Goal: Information Seeking & Learning: Check status

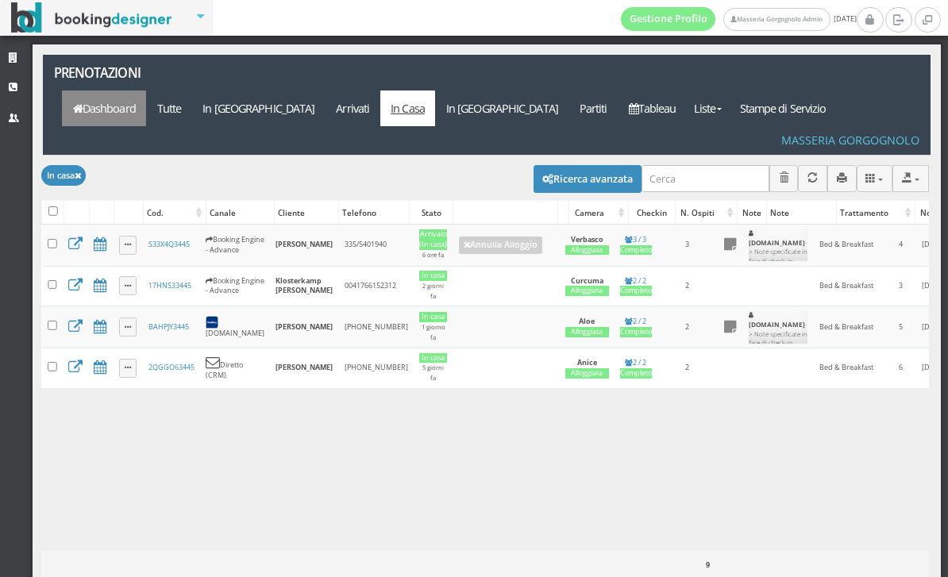
click at [146, 91] on link "Dashboard" at bounding box center [104, 109] width 84 height 36
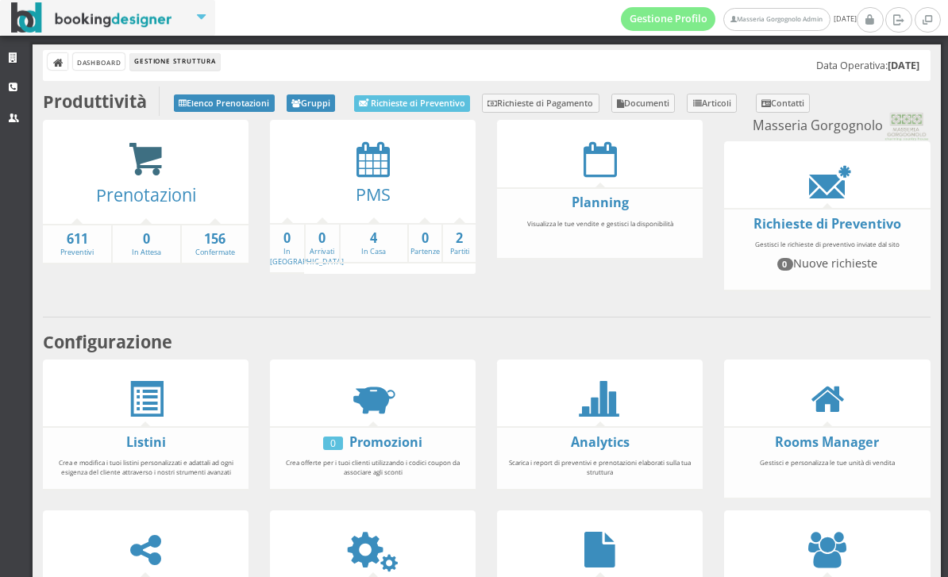
click at [156, 152] on icon at bounding box center [146, 159] width 36 height 37
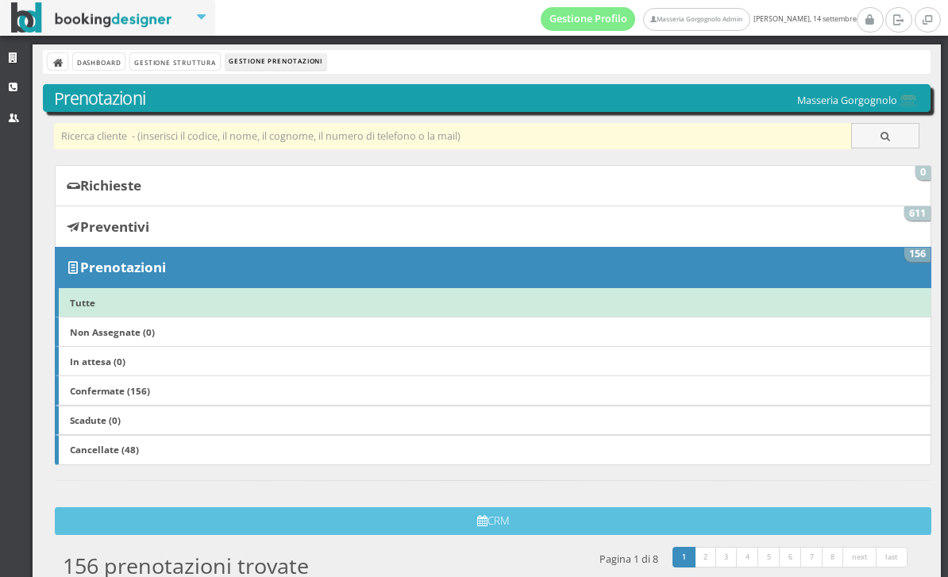
click at [214, 137] on input "text" at bounding box center [453, 136] width 798 height 26
type input "Osu"
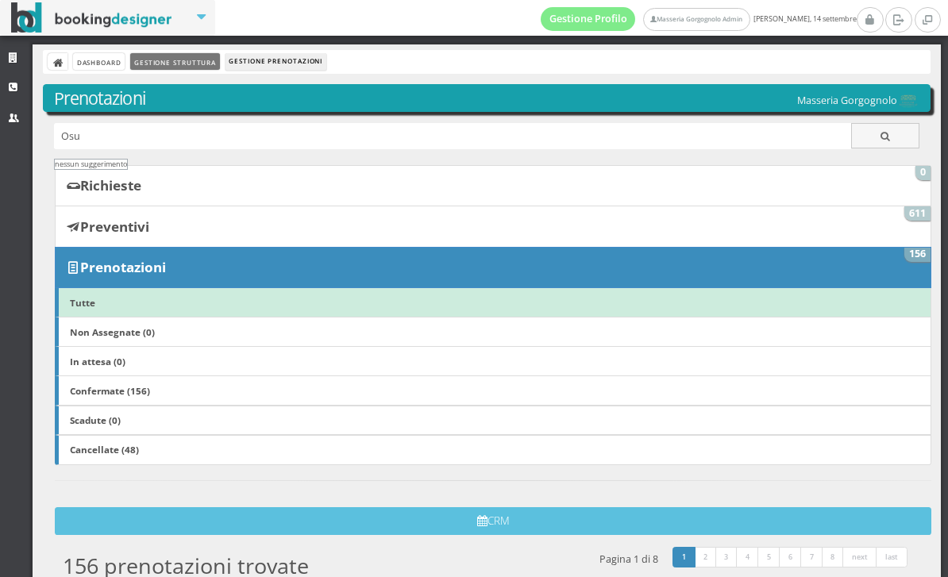
drag, startPoint x: 214, startPoint y: 135, endPoint x: 210, endPoint y: 65, distance: 69.9
click at [0, 0] on html "Gestione Profilo Masseria Gorgognolo Admin domenica, 14 settembre Strutture CRM…" at bounding box center [474, 288] width 948 height 577
click at [210, 65] on link "Gestione Struttura" at bounding box center [174, 61] width 89 height 17
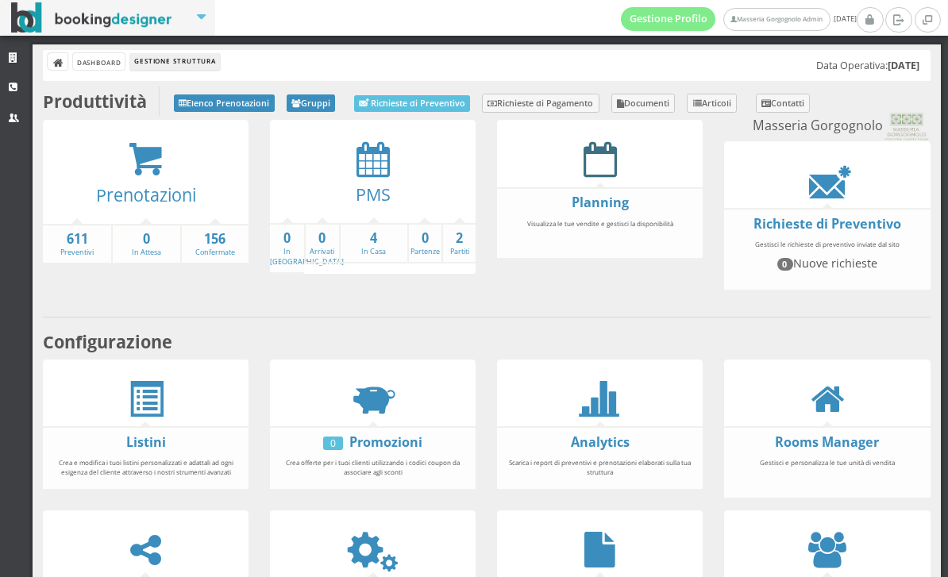
click at [600, 144] on icon at bounding box center [600, 159] width 33 height 36
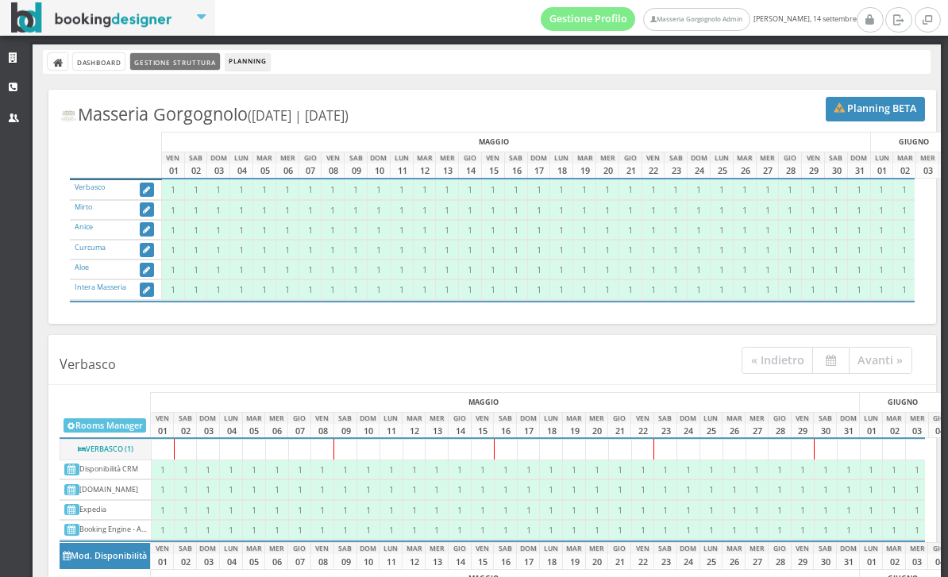
click at [184, 64] on link "Gestione Struttura" at bounding box center [174, 61] width 89 height 17
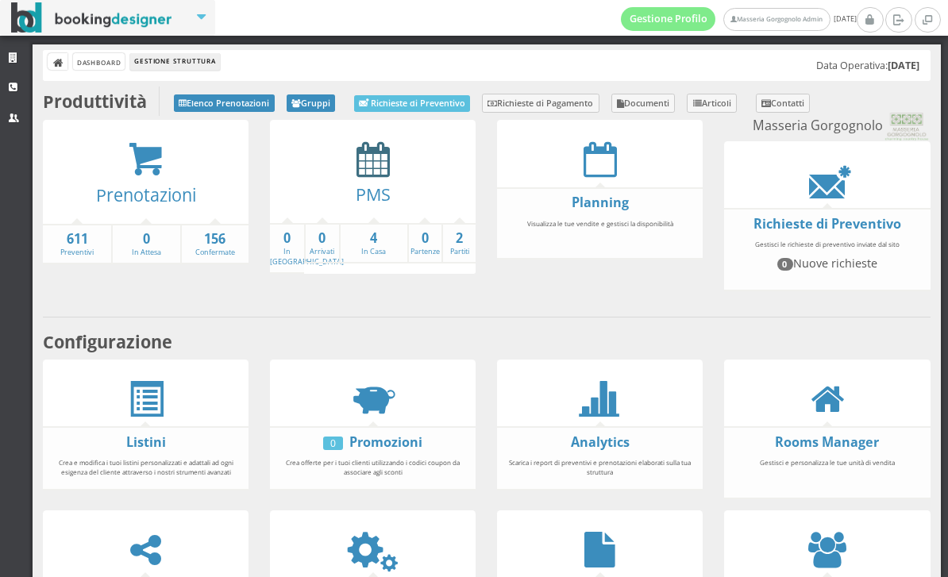
click at [384, 169] on icon at bounding box center [373, 159] width 33 height 36
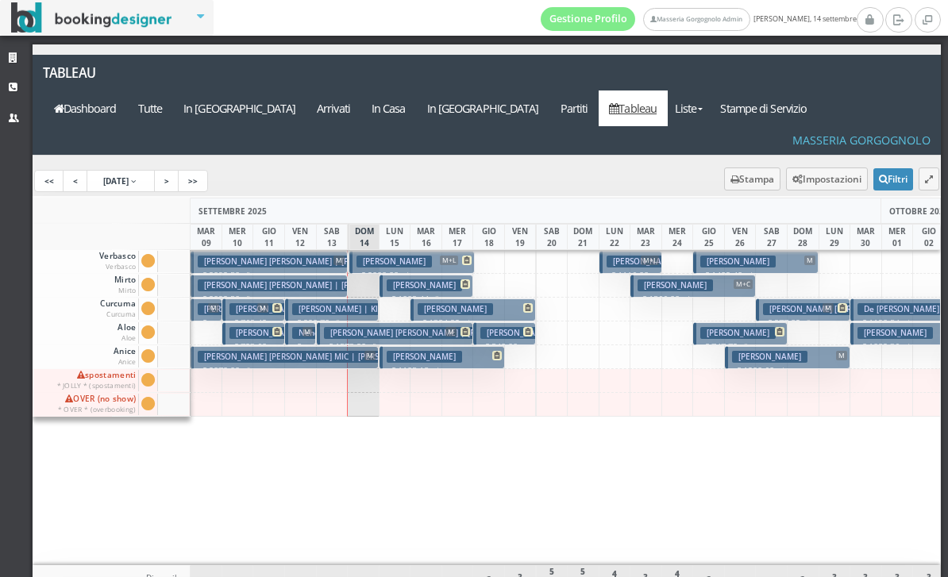
click at [681, 280] on h3 "[PERSON_NAME]" at bounding box center [675, 286] width 75 height 12
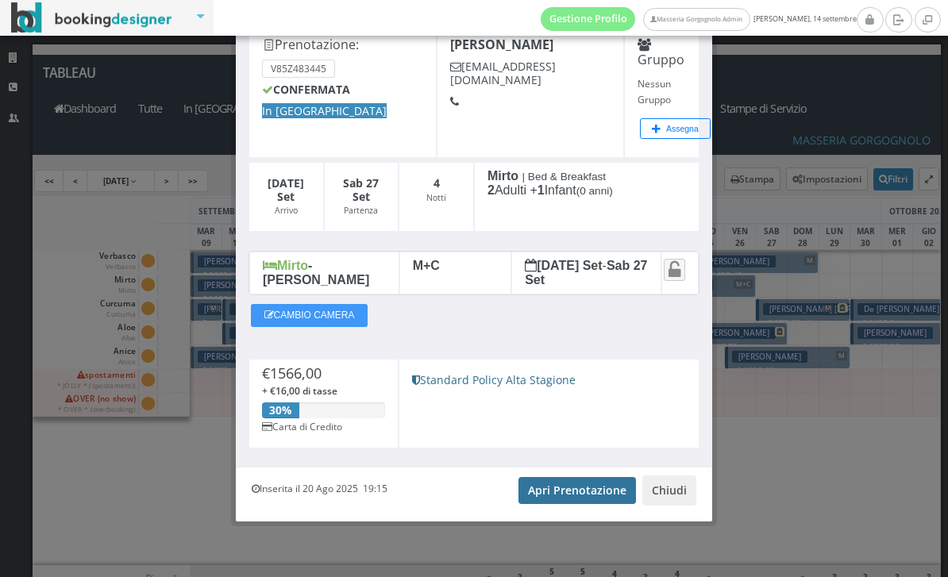
scroll to position [93, 0]
click at [561, 491] on link "Apri Prenotazione" at bounding box center [578, 490] width 118 height 27
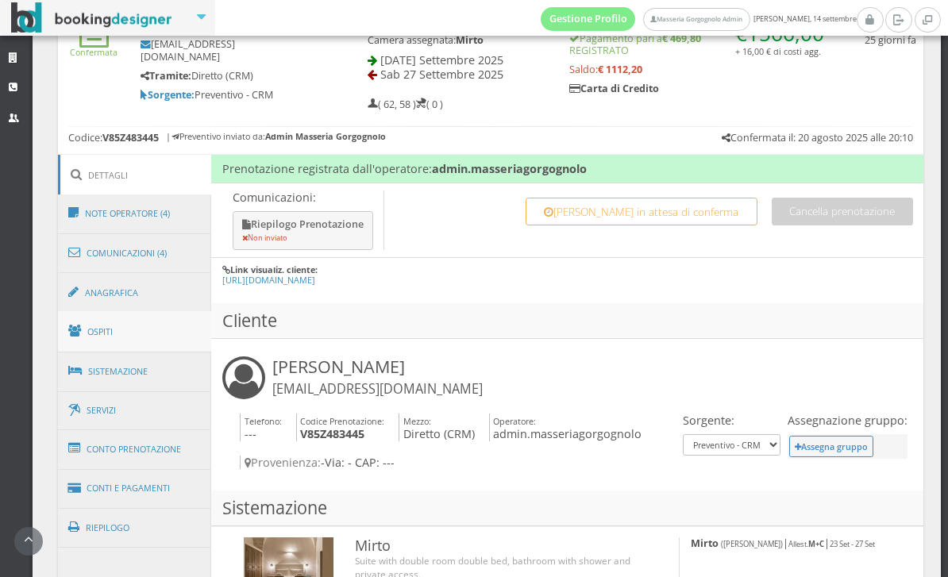
scroll to position [631, 0]
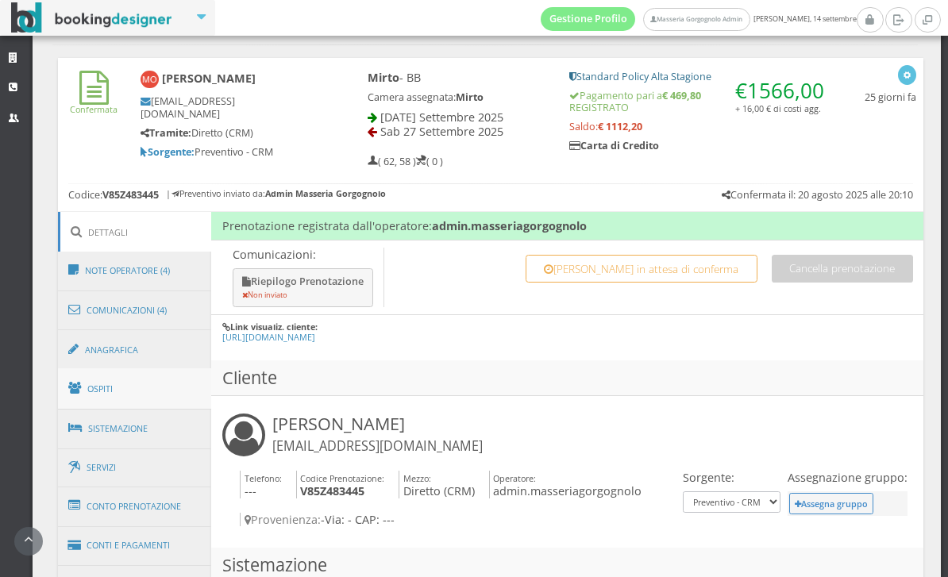
click at [152, 405] on link "Ospiti" at bounding box center [135, 388] width 154 height 41
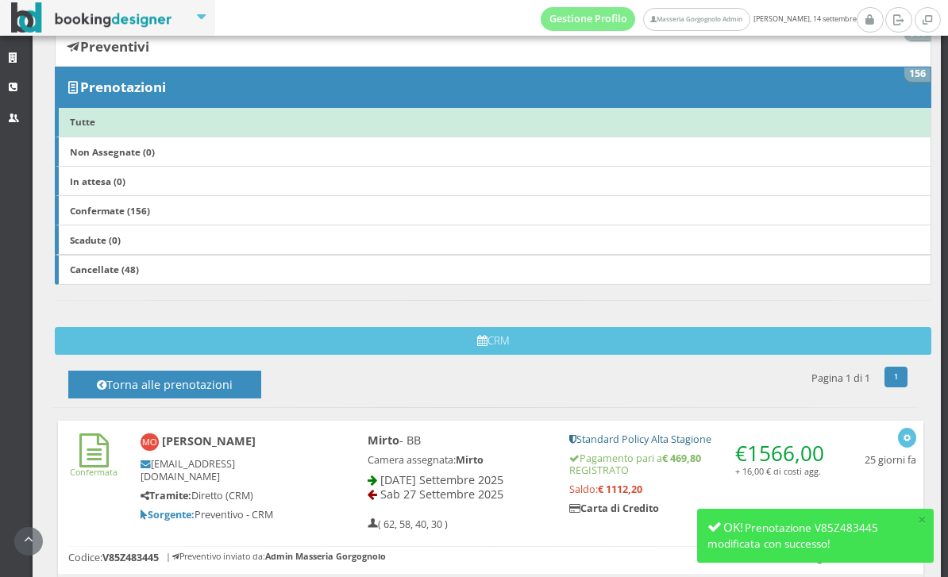
scroll to position [229, 0]
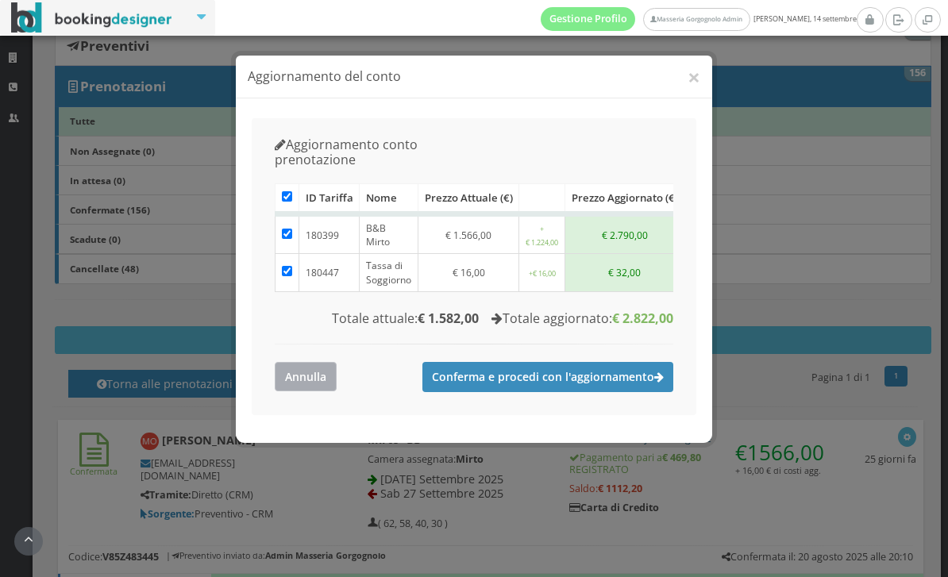
click at [284, 363] on button "Annulla" at bounding box center [306, 376] width 62 height 29
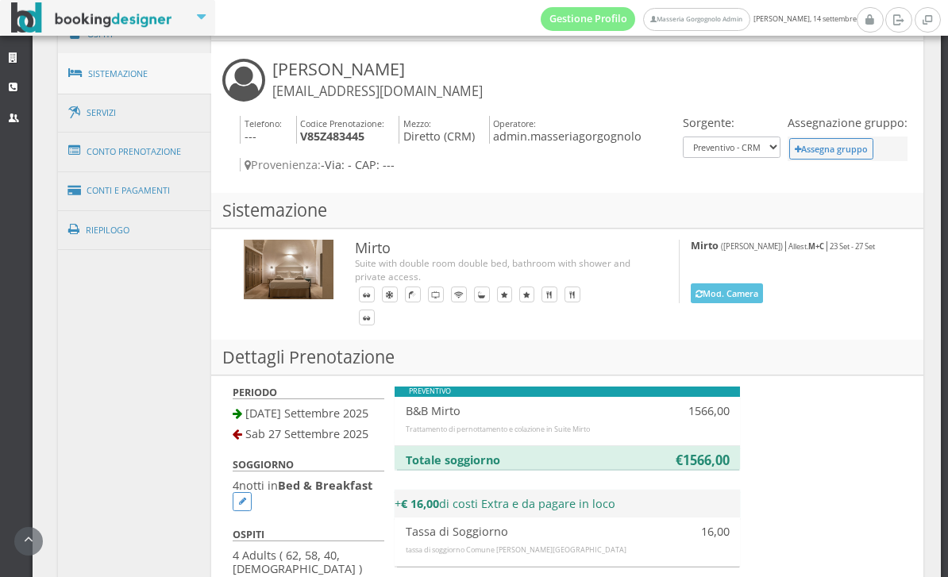
scroll to position [1015, 0]
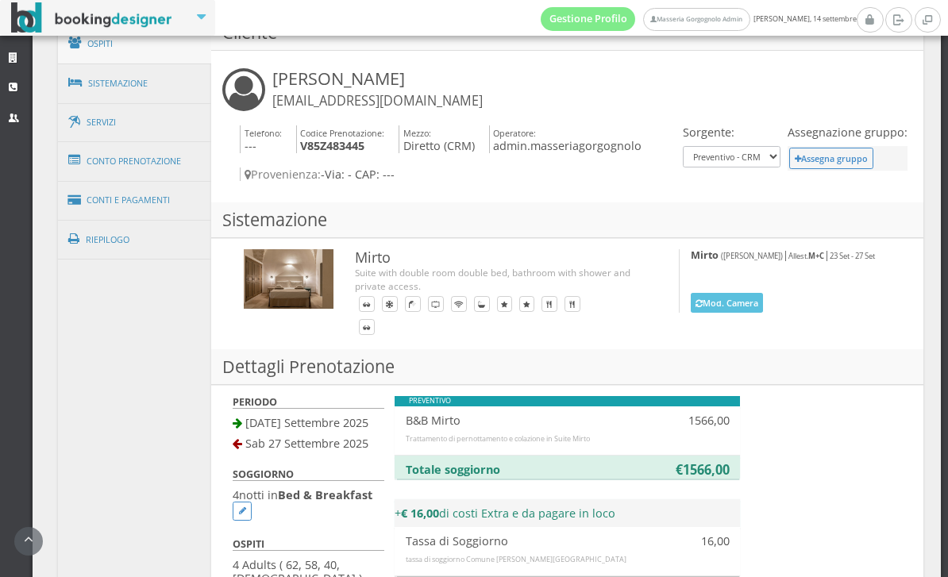
click at [113, 60] on link "Ospiti" at bounding box center [135, 43] width 154 height 41
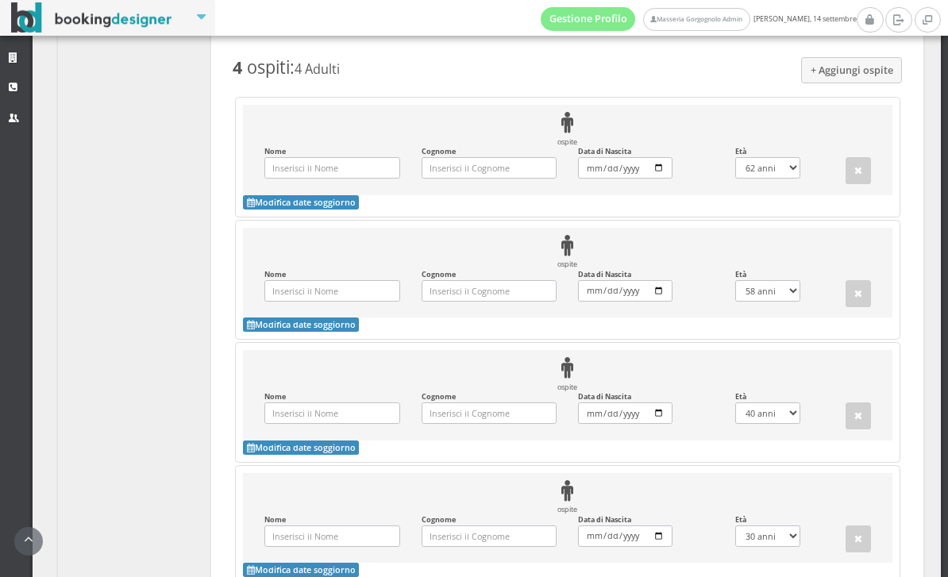
scroll to position [1565, 0]
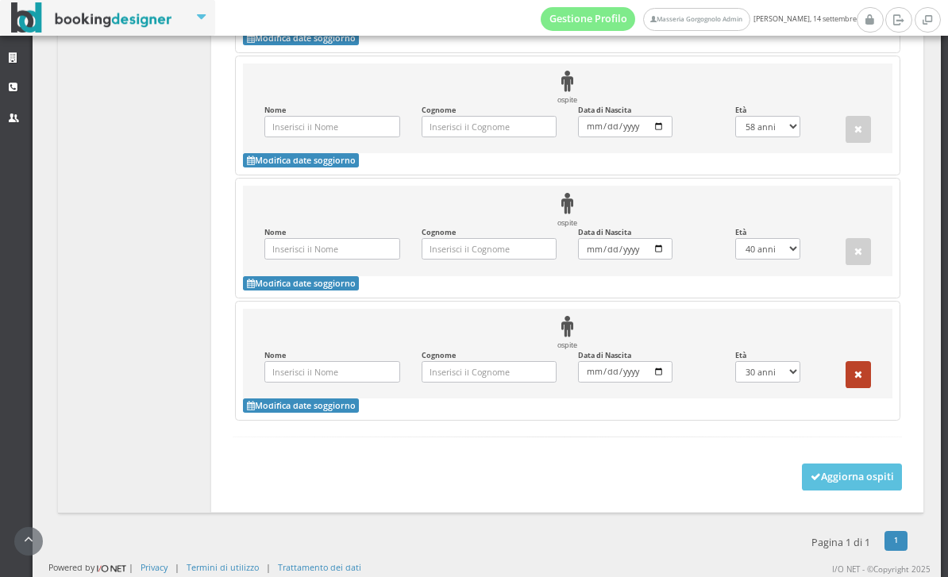
click at [856, 372] on icon "button" at bounding box center [858, 375] width 8 height 10
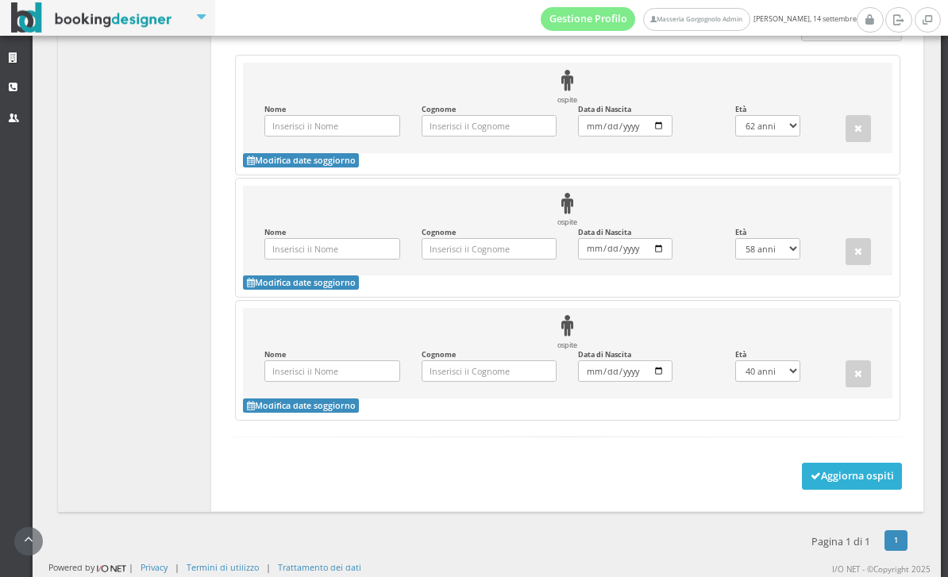
click at [839, 467] on button "Aggiorna ospiti" at bounding box center [852, 476] width 101 height 27
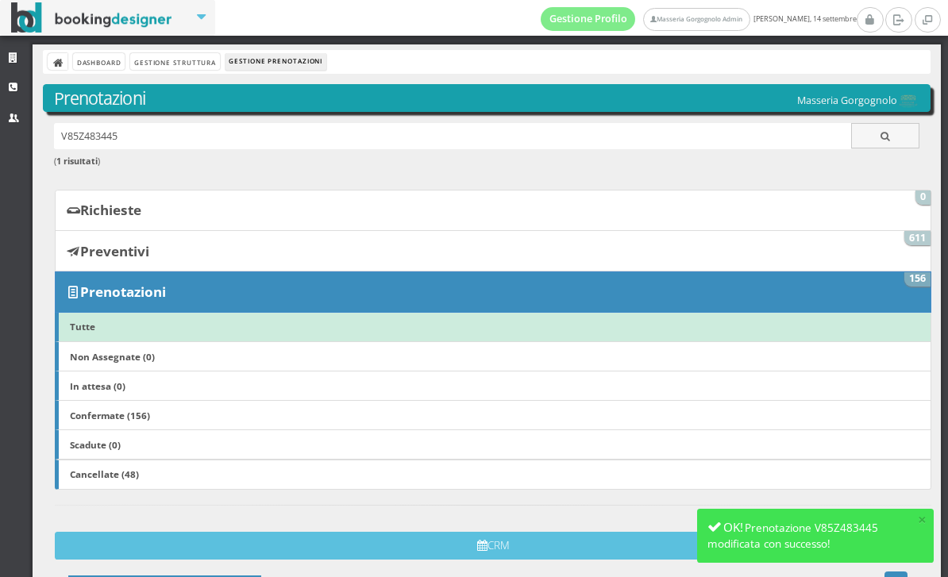
scroll to position [123, 0]
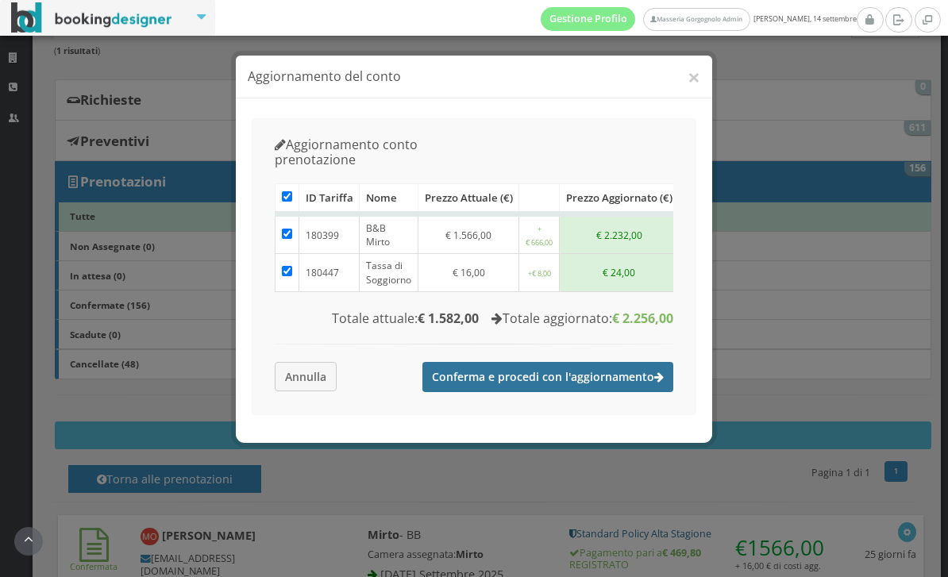
click at [519, 364] on button "Conferma e procedi con l'aggiornamento" at bounding box center [547, 377] width 251 height 30
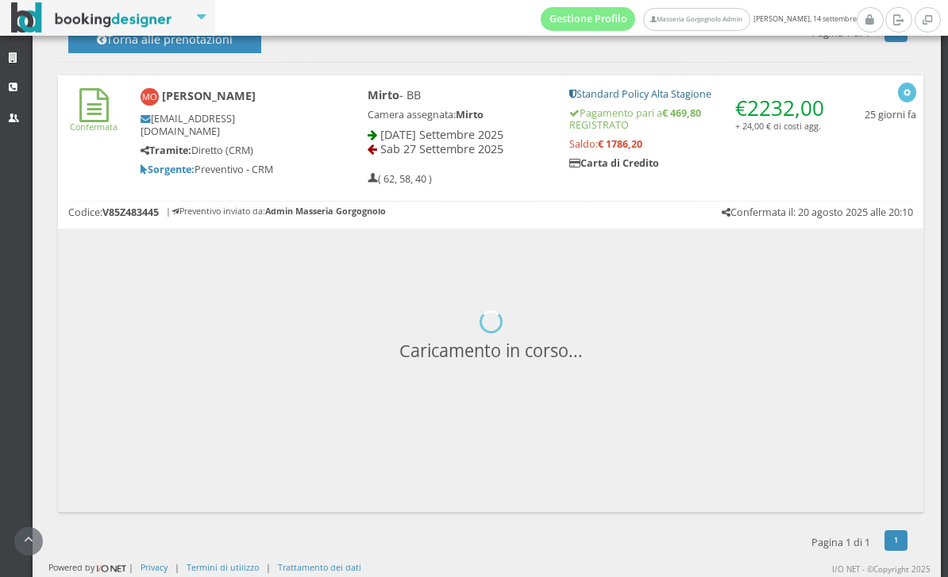
scroll to position [634, 0]
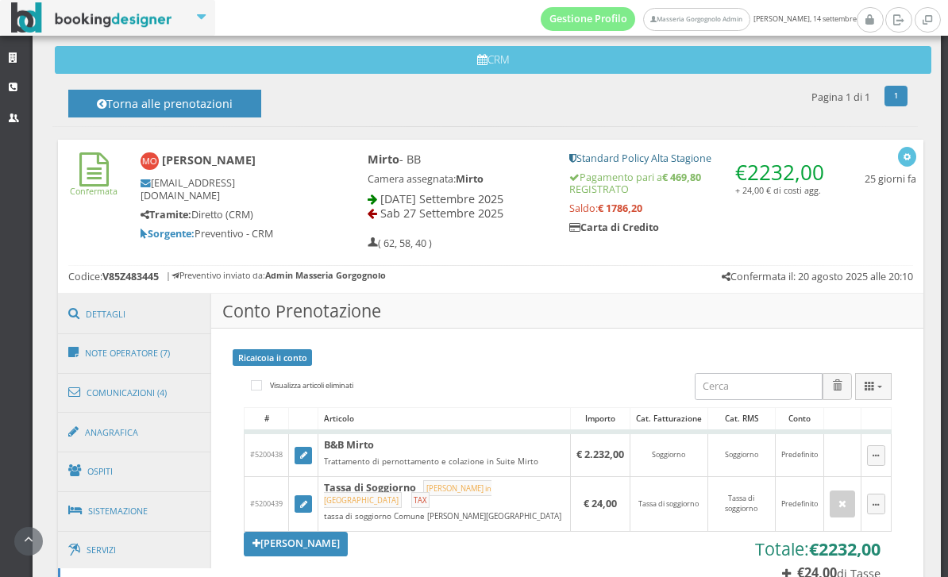
scroll to position [792, 0]
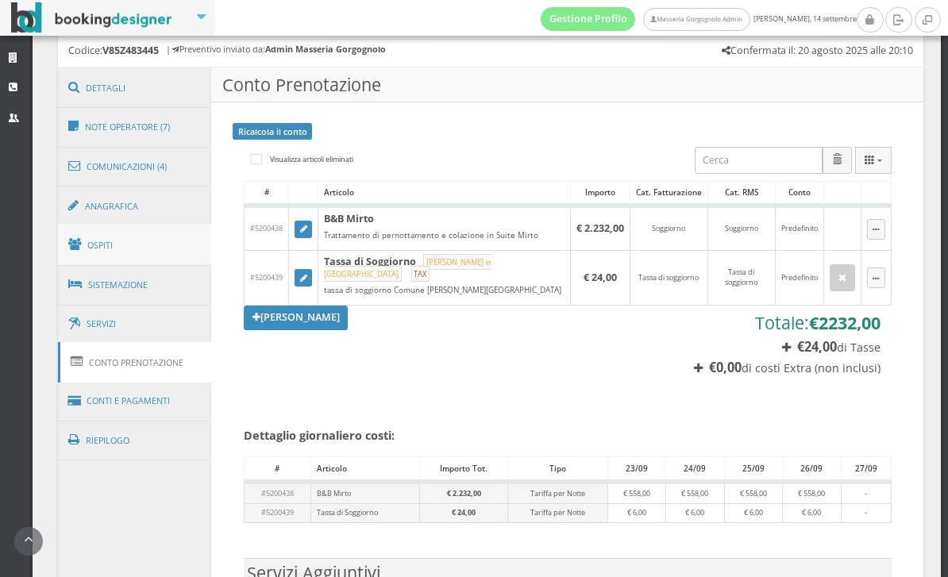
click at [153, 255] on link "Ospiti" at bounding box center [135, 245] width 154 height 41
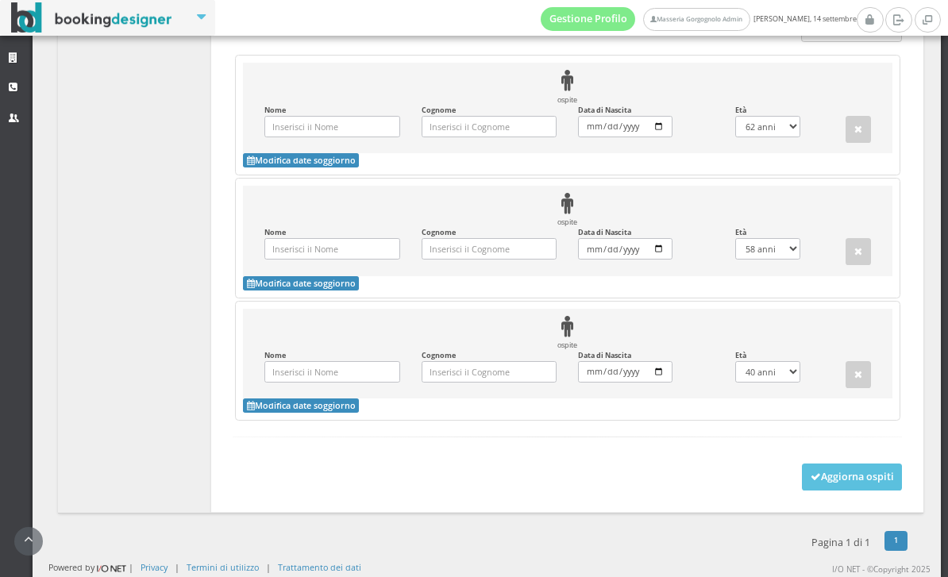
scroll to position [1204, 0]
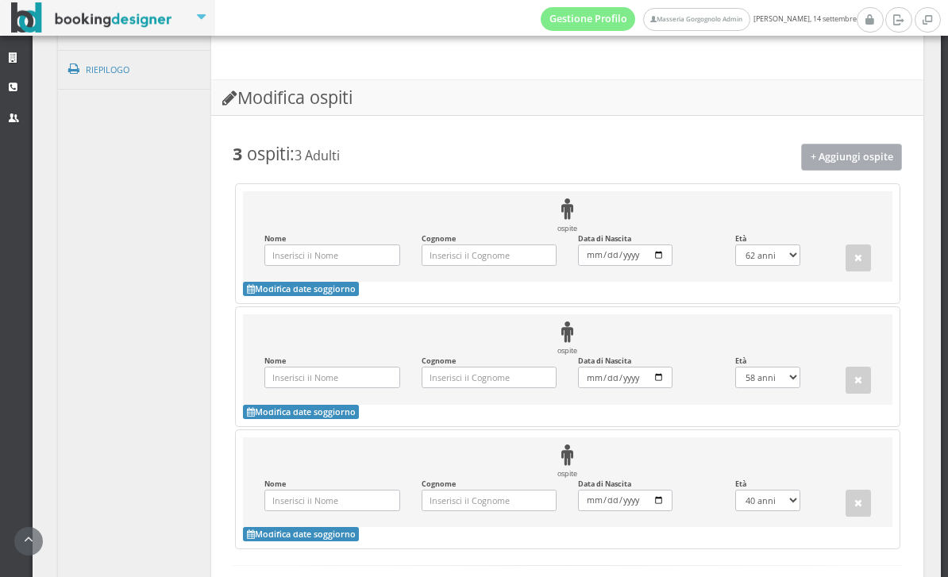
click at [835, 170] on button "+ Aggiungi ospite" at bounding box center [852, 157] width 102 height 26
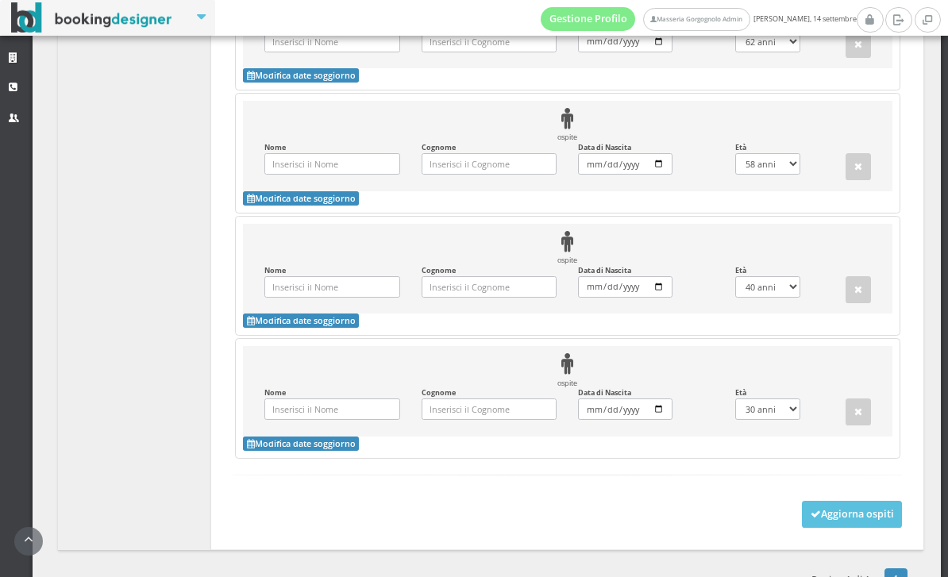
scroll to position [1481, 0]
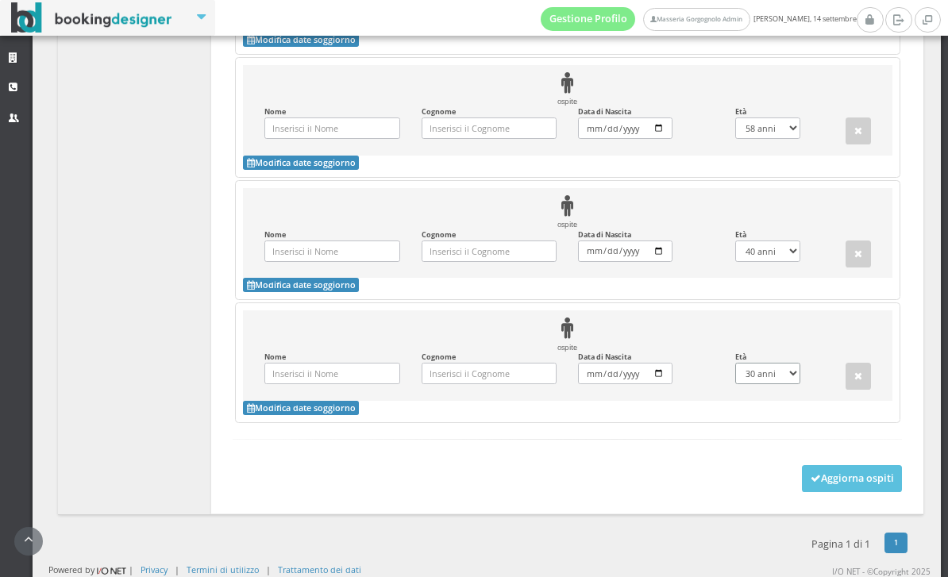
select select "1"
click at [841, 492] on button "Aggiorna ospiti" at bounding box center [852, 478] width 101 height 27
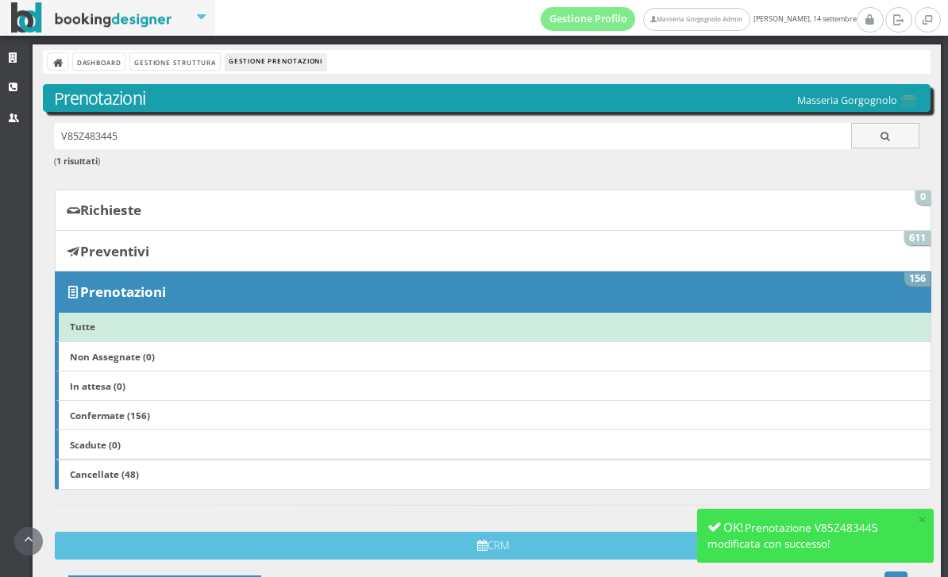
scroll to position [209, 0]
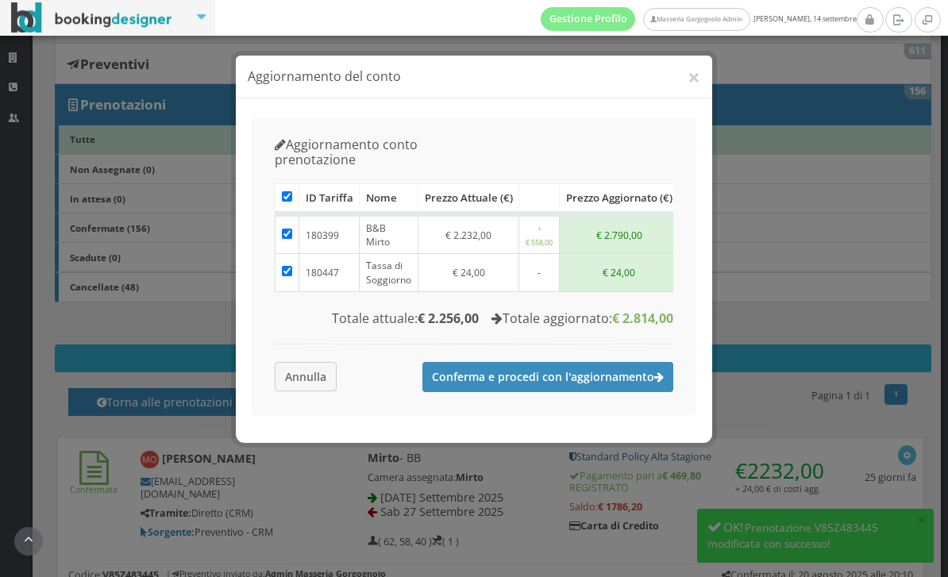
click at [325, 362] on button "Annulla" at bounding box center [306, 376] width 62 height 29
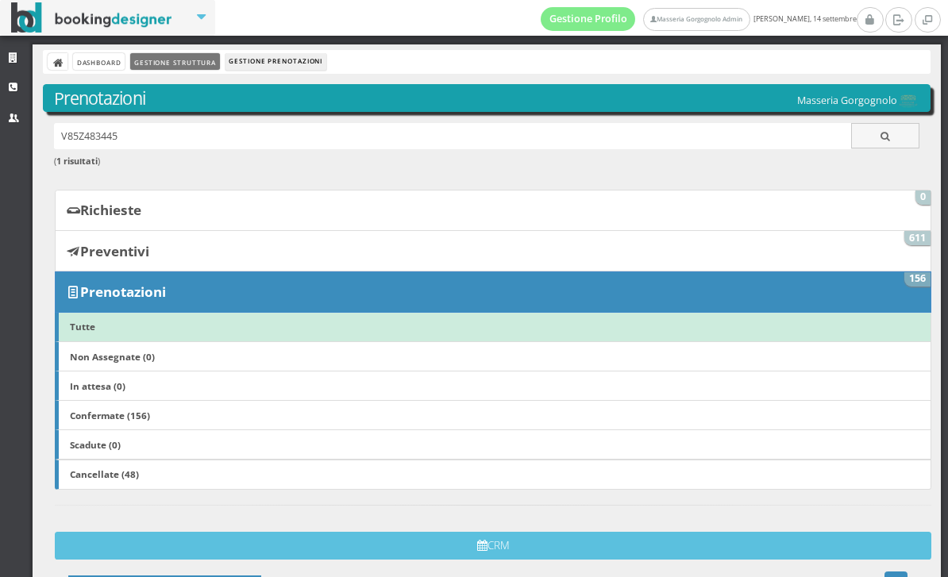
scroll to position [0, 0]
click at [170, 60] on link "Gestione Struttura" at bounding box center [174, 61] width 89 height 17
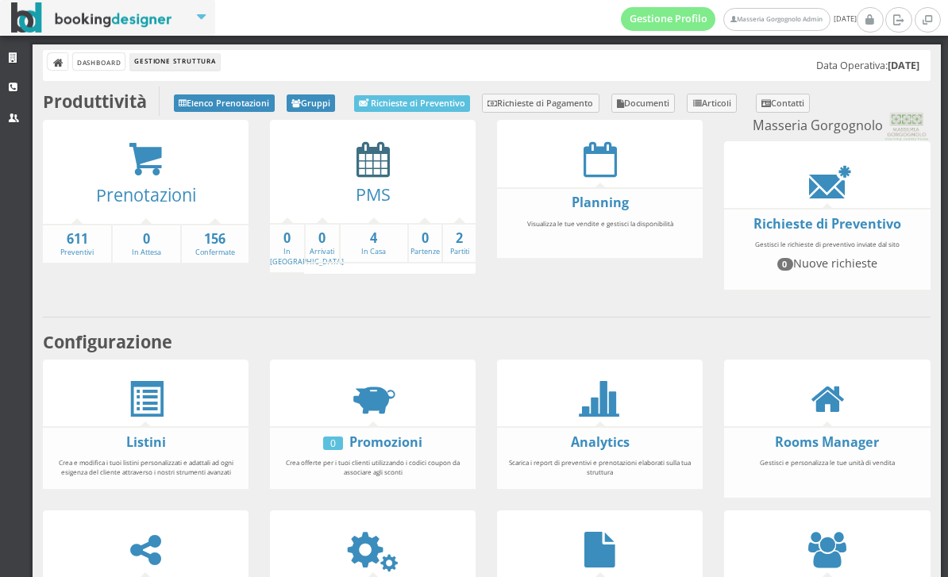
click at [371, 160] on icon at bounding box center [373, 159] width 33 height 36
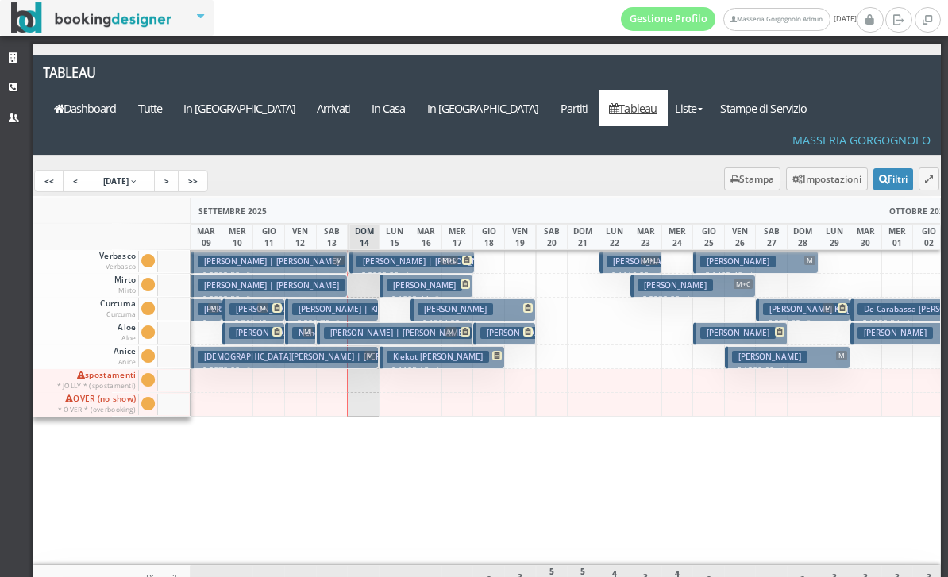
click at [621, 256] on h3 "Pressendo Sabrina" at bounding box center [644, 262] width 75 height 12
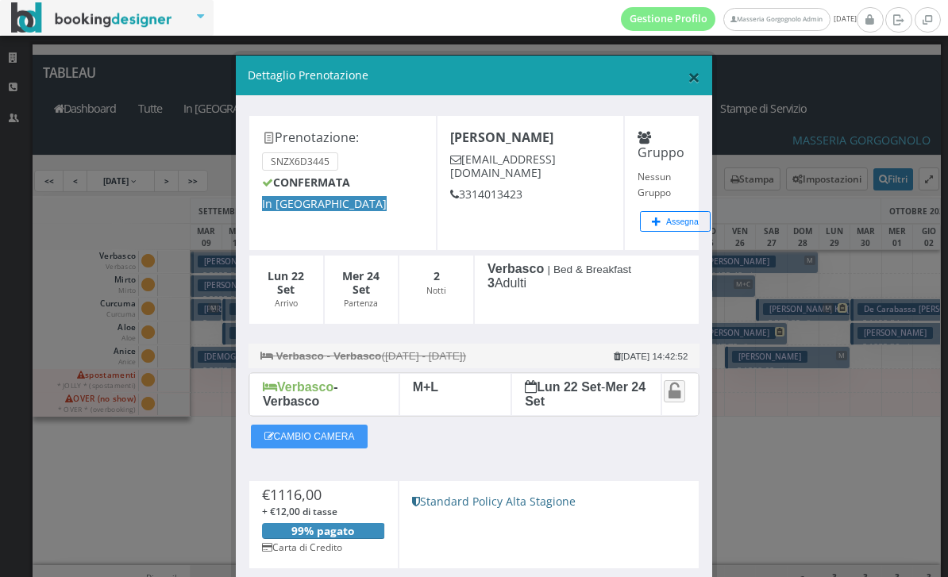
click at [695, 69] on span "×" at bounding box center [694, 77] width 13 height 30
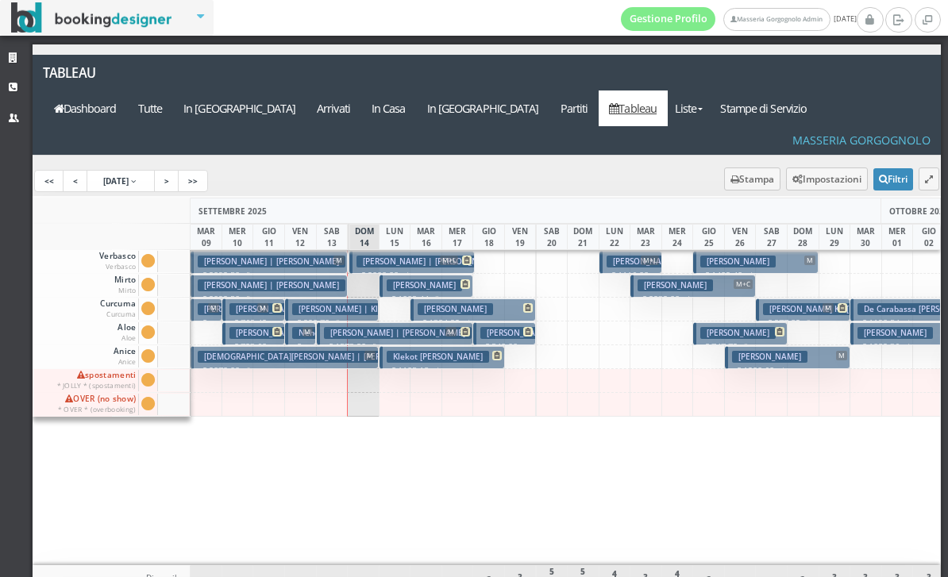
click at [547, 345] on div at bounding box center [552, 357] width 33 height 24
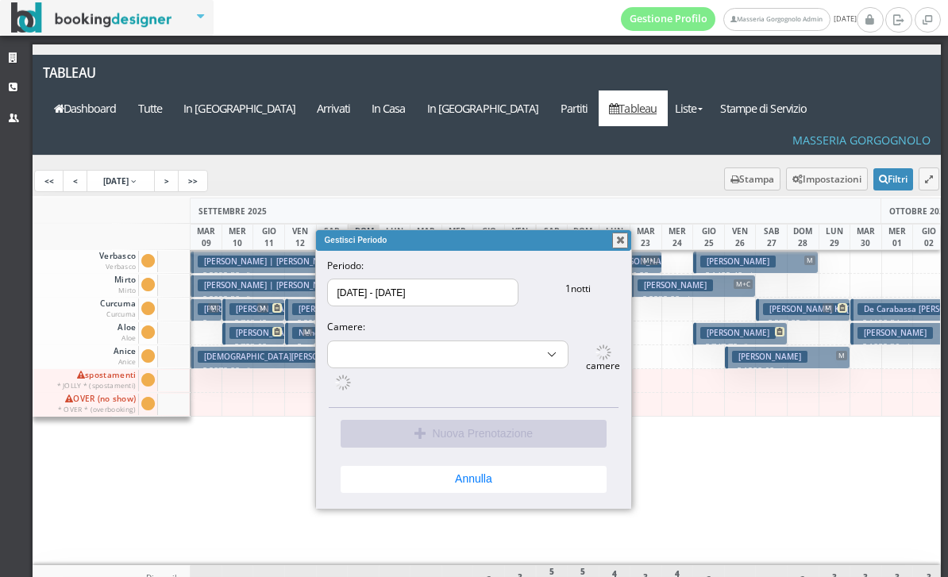
select select "10189"
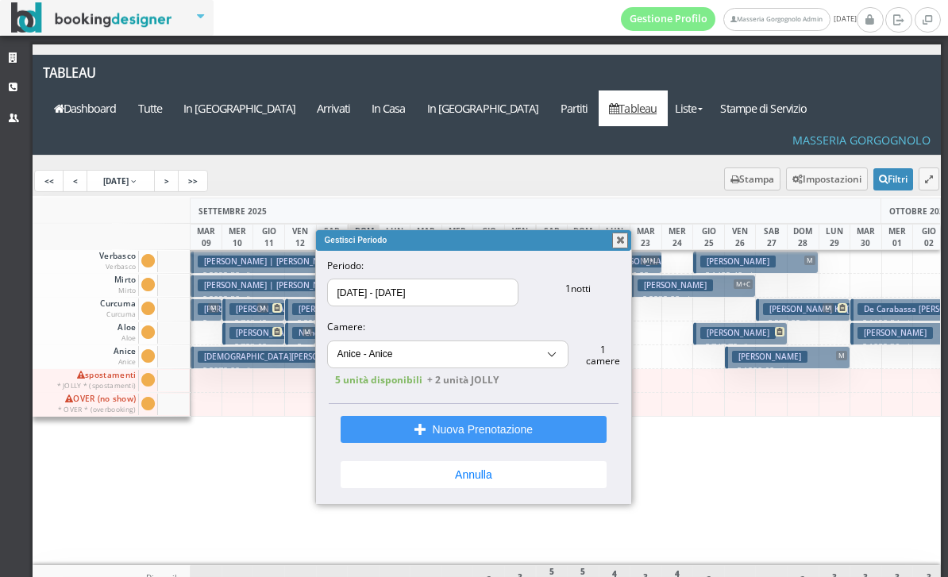
click at [626, 244] on button "button" at bounding box center [620, 241] width 16 height 16
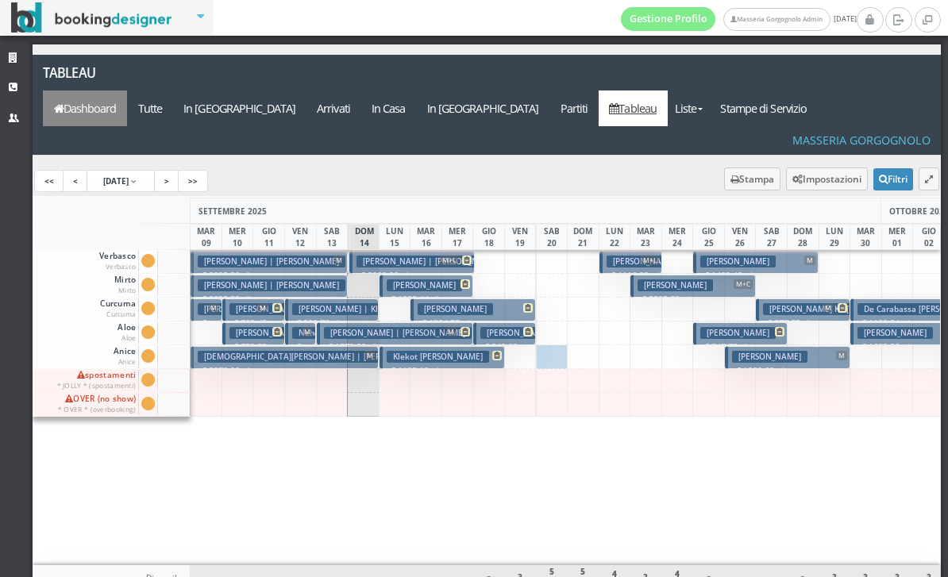
click at [127, 91] on link "Dashboard" at bounding box center [85, 109] width 84 height 36
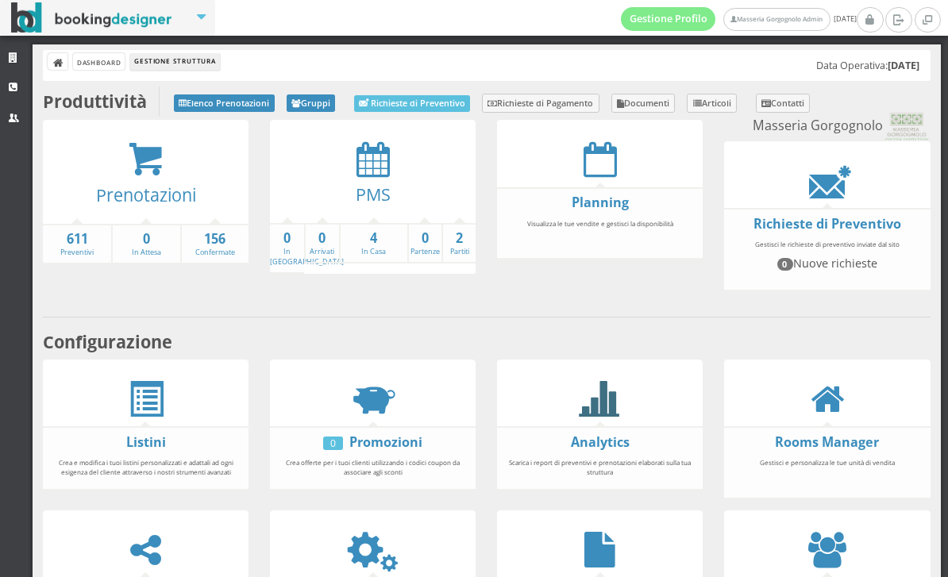
click at [596, 399] on icon at bounding box center [600, 399] width 36 height 36
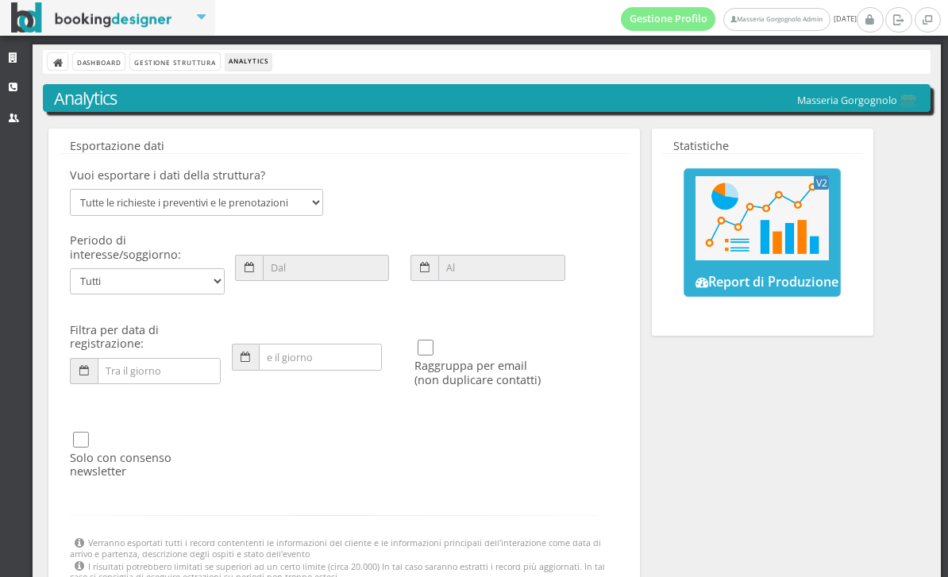
click at [754, 261] on link "V2 Report di Produzione" at bounding box center [762, 232] width 157 height 129
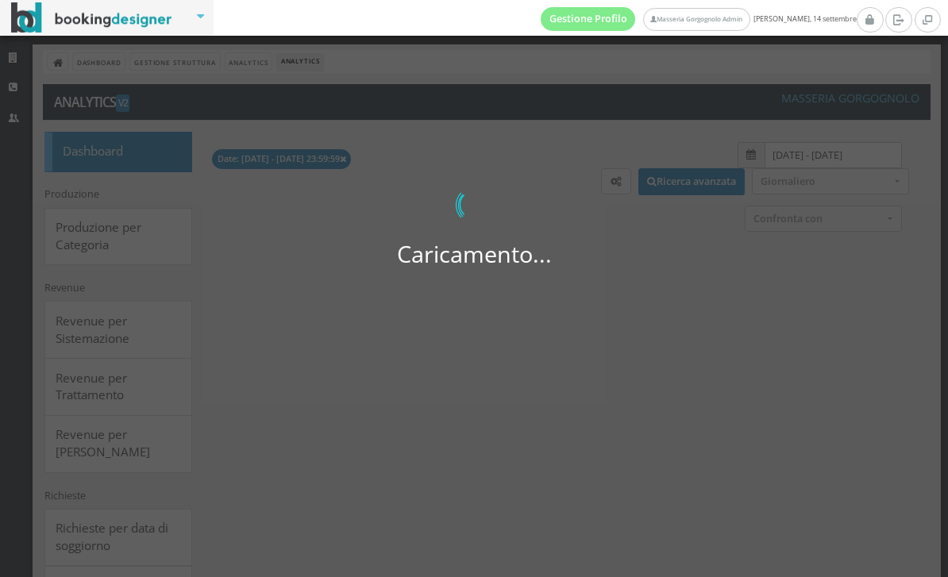
select select
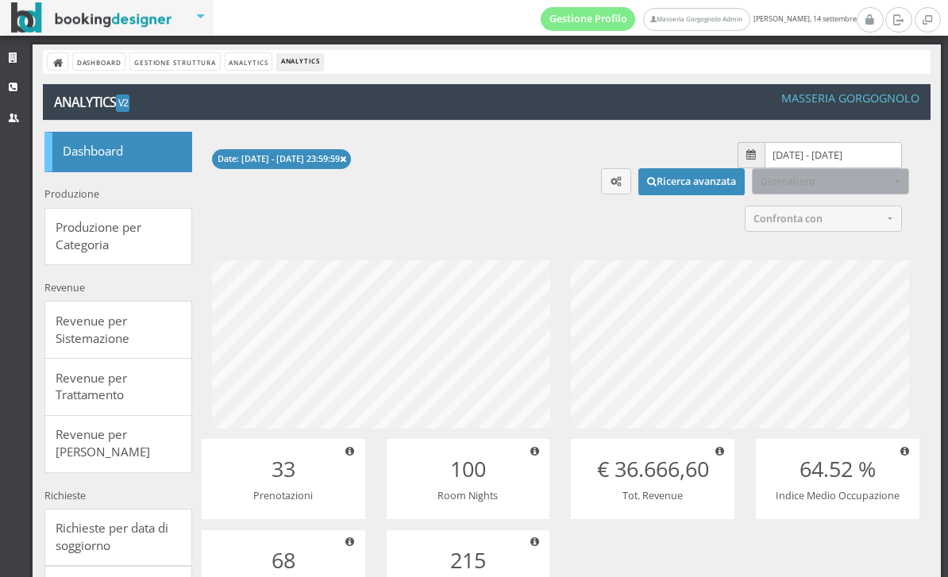
scroll to position [199, 399]
click at [807, 158] on input "[DATE] - [DATE]" at bounding box center [833, 155] width 137 height 26
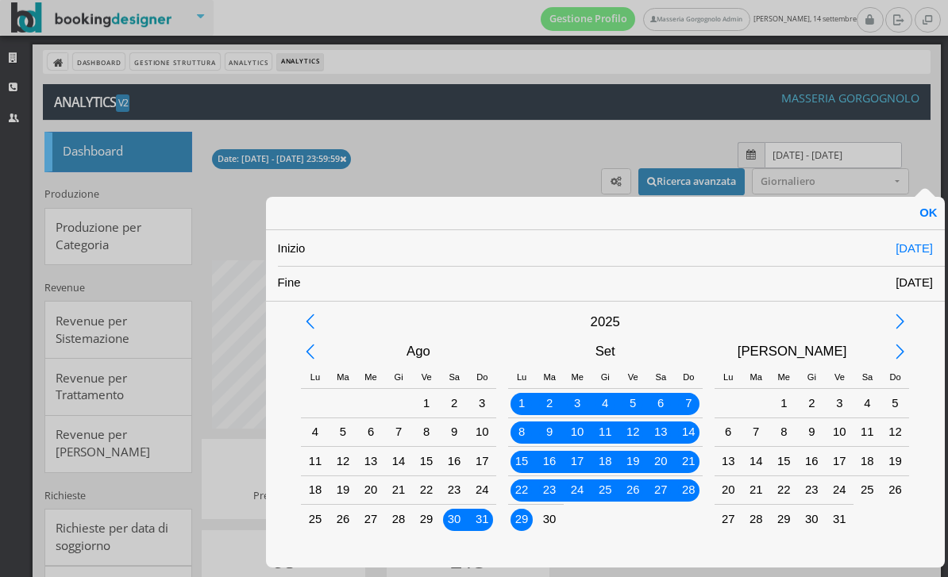
click at [514, 403] on div "1" at bounding box center [521, 403] width 21 height 21
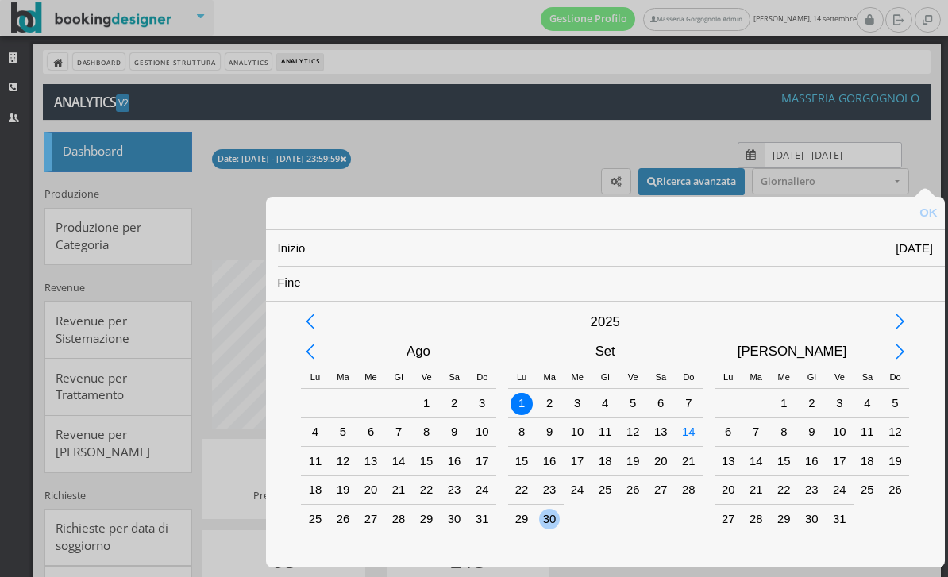
click at [550, 520] on div "30" at bounding box center [549, 519] width 21 height 21
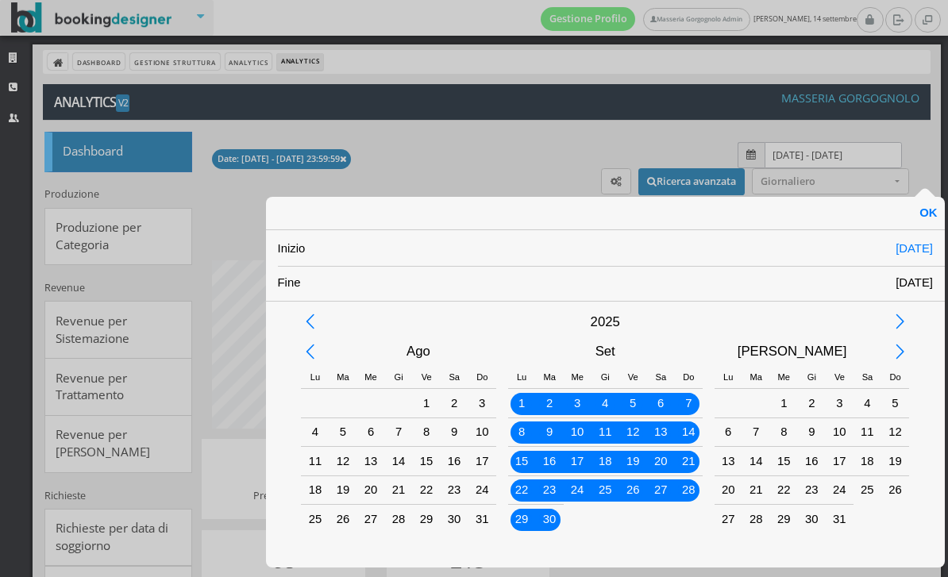
click at [926, 223] on div "OK" at bounding box center [928, 213] width 33 height 33
type input "01/09/2025 - 30/09/2025"
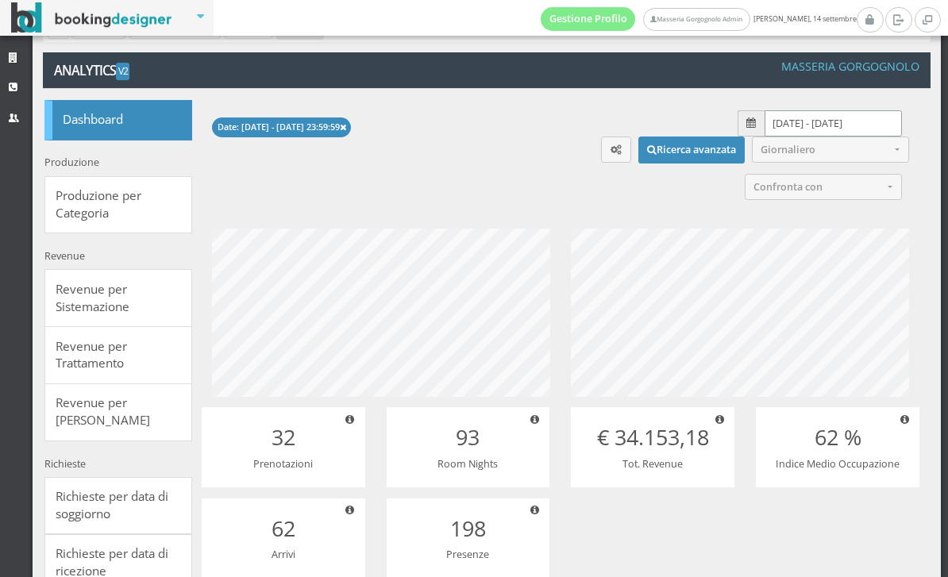
scroll to position [33, 0]
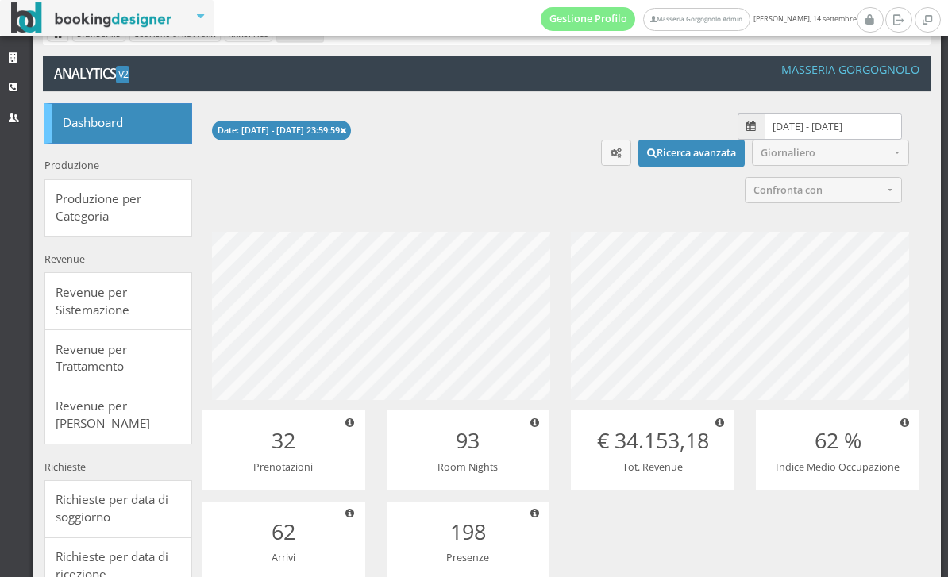
click at [835, 195] on span "Confronta con" at bounding box center [818, 190] width 129 height 12
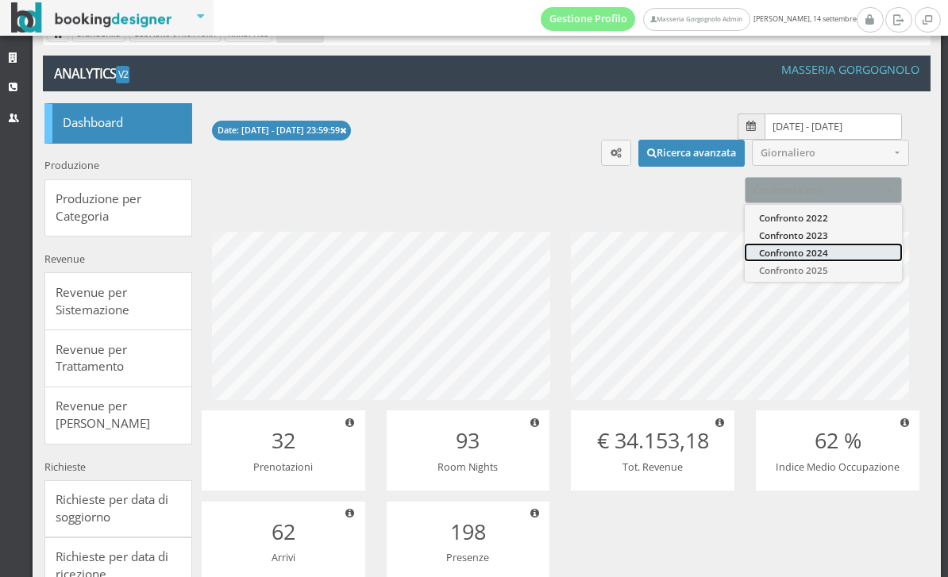
click at [809, 259] on span "Confronto 2024" at bounding box center [793, 251] width 69 height 13
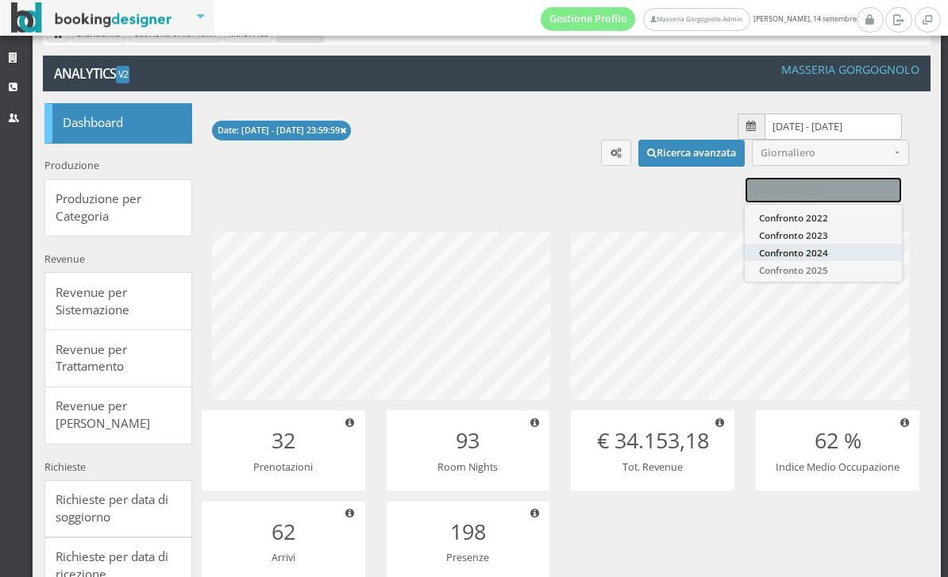
select select "2024"
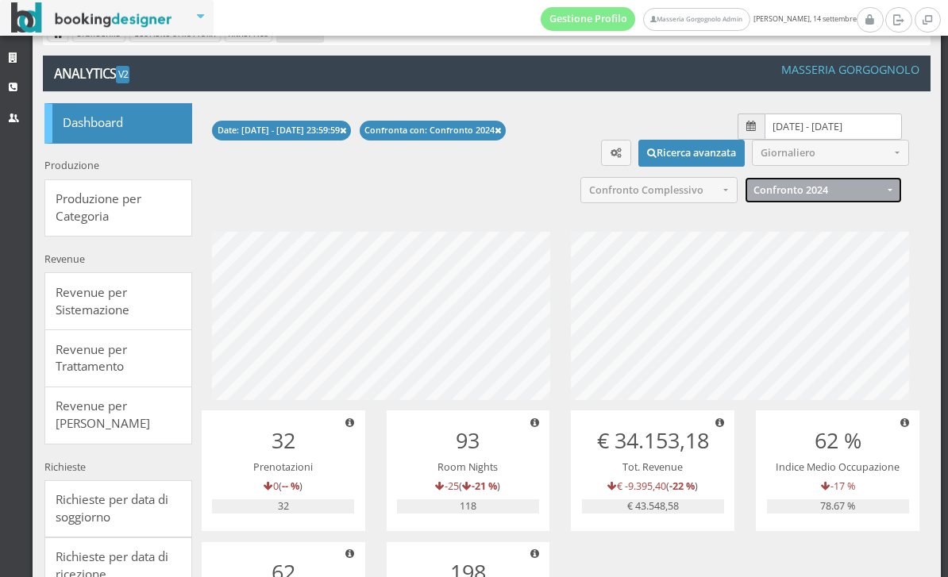
scroll to position [199, 399]
click at [781, 125] on input "01/09/2025 - 30/09/2025" at bounding box center [833, 127] width 137 height 26
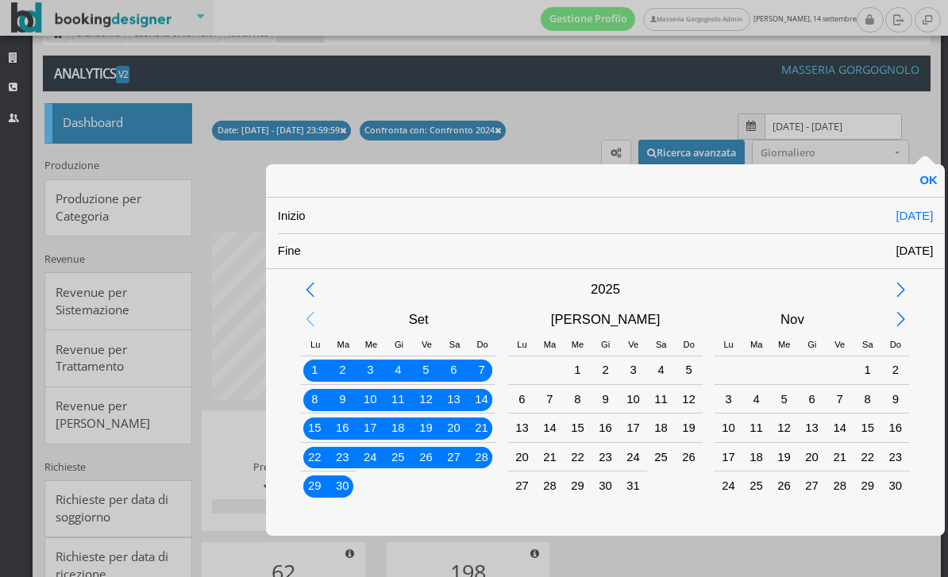
click at [302, 323] on div "Previous Month" at bounding box center [310, 320] width 36 height 36
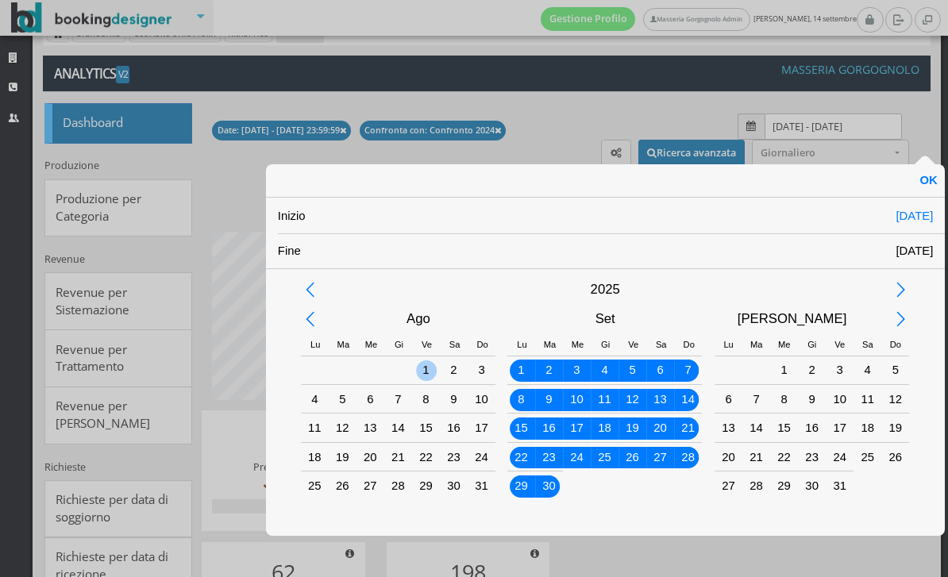
click at [418, 377] on div "1" at bounding box center [426, 370] width 21 height 21
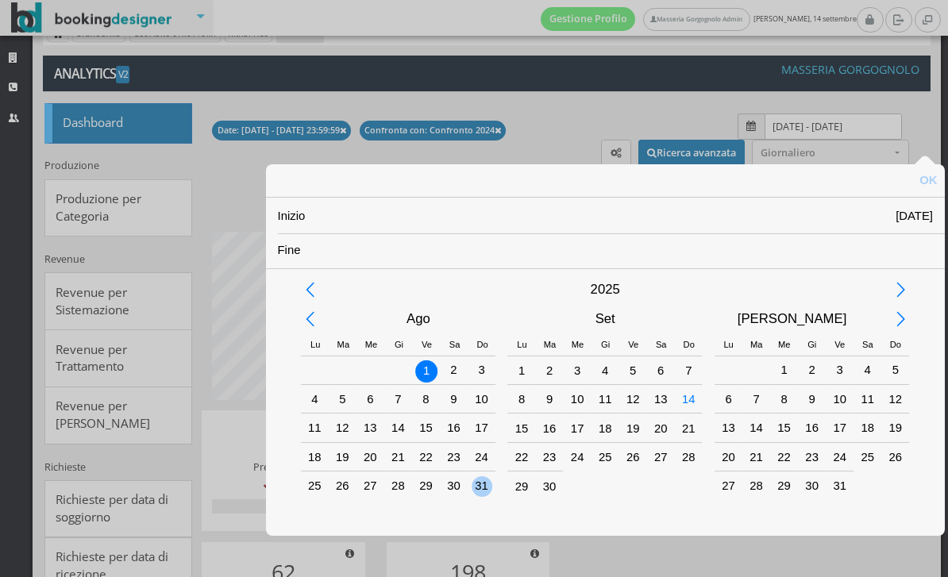
click at [476, 482] on div "31" at bounding box center [482, 486] width 21 height 21
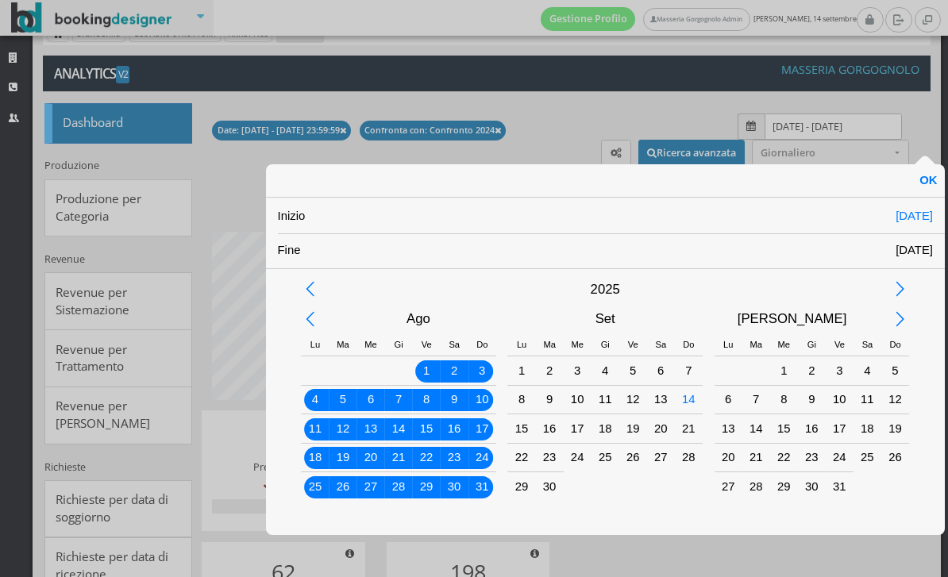
click at [920, 181] on div "OK" at bounding box center [928, 180] width 33 height 33
type input "01/08/2025 - 31/08/2025"
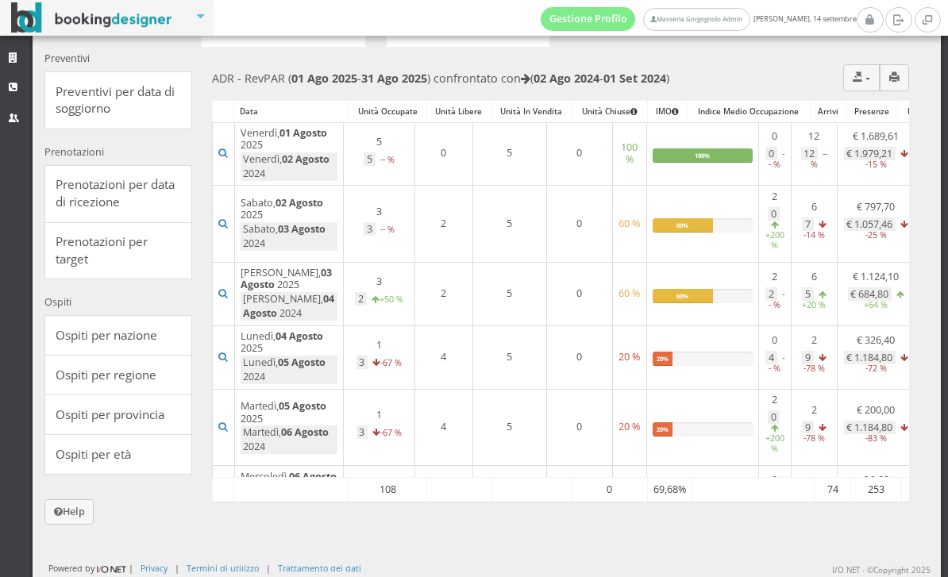
scroll to position [0, 0]
